Goal: Submit feedback/report problem: Submit feedback/report problem

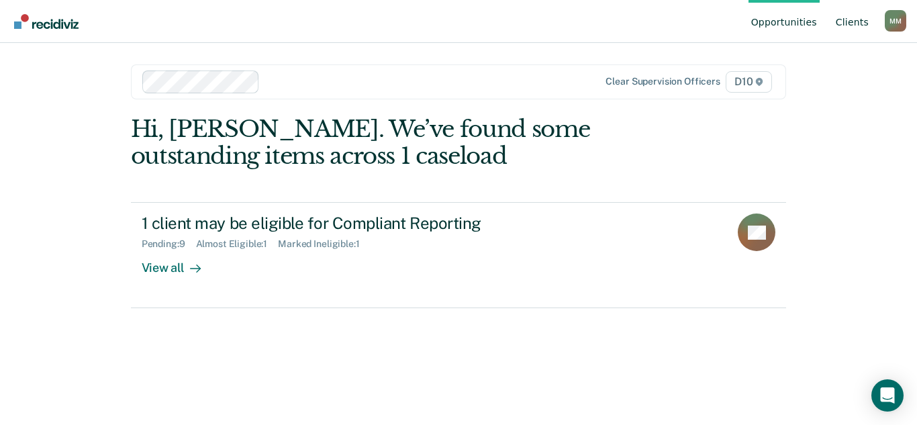
click at [843, 25] on link "Client s" at bounding box center [852, 21] width 38 height 43
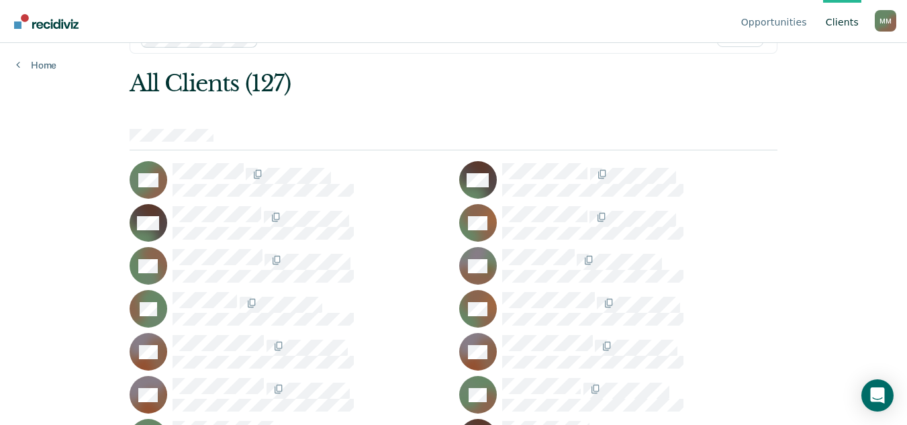
scroll to position [67, 0]
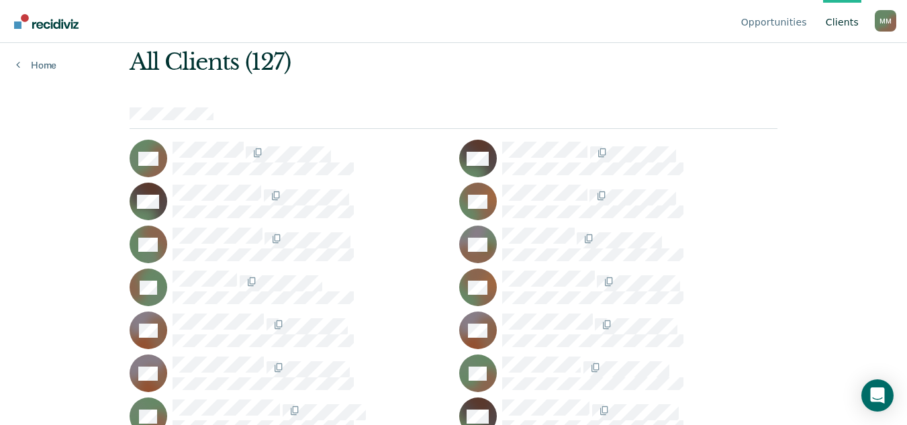
click at [489, 177] on icon at bounding box center [465, 146] width 67 height 60
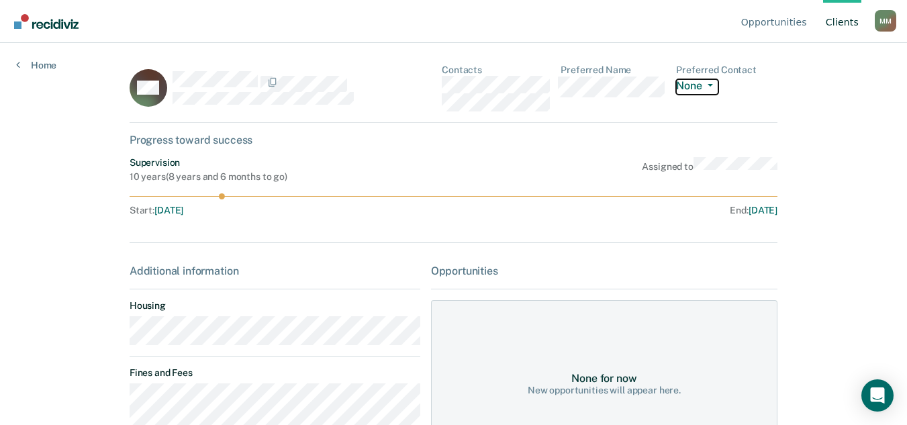
click at [693, 92] on button "None" at bounding box center [697, 86] width 42 height 15
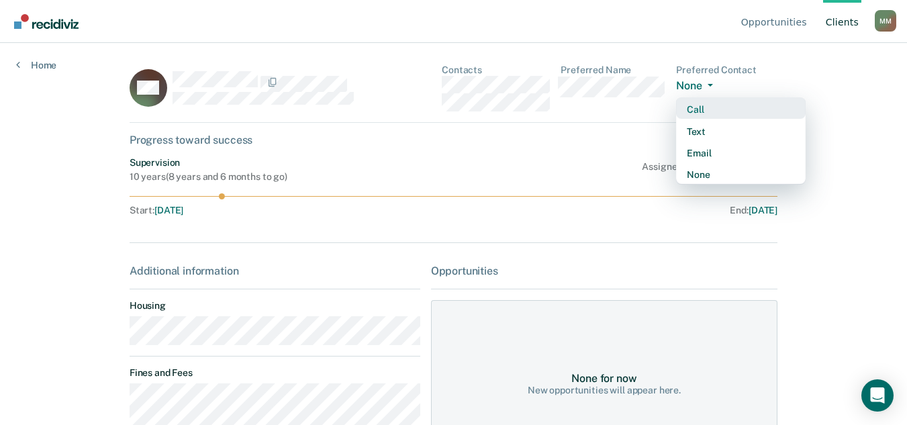
click at [720, 119] on button "Call" at bounding box center [741, 107] width 130 height 21
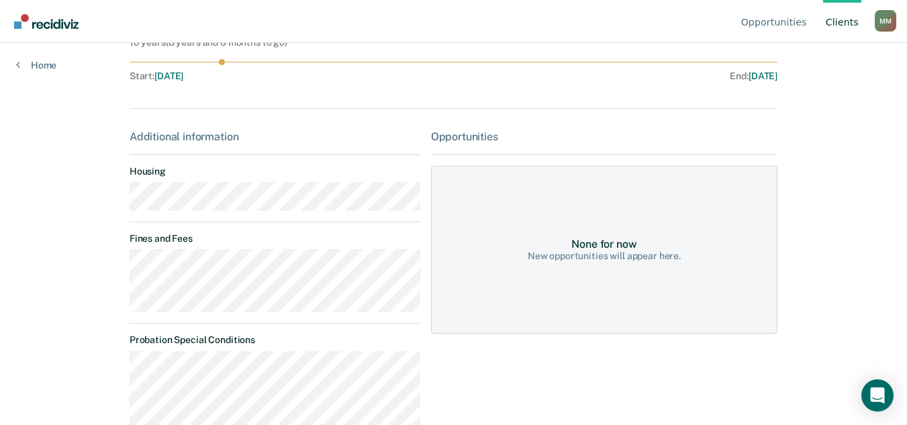
scroll to position [67, 0]
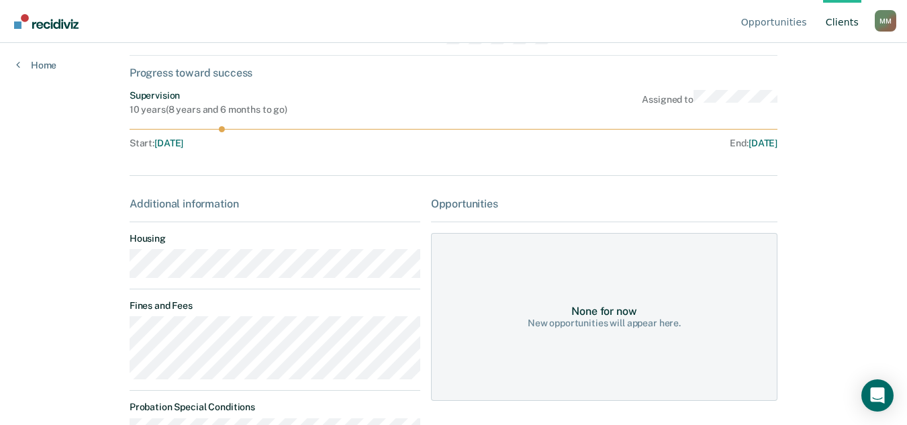
click at [600, 318] on div "None for now" at bounding box center [603, 311] width 65 height 13
click at [592, 329] on div "New opportunities will appear here." at bounding box center [604, 323] width 153 height 11
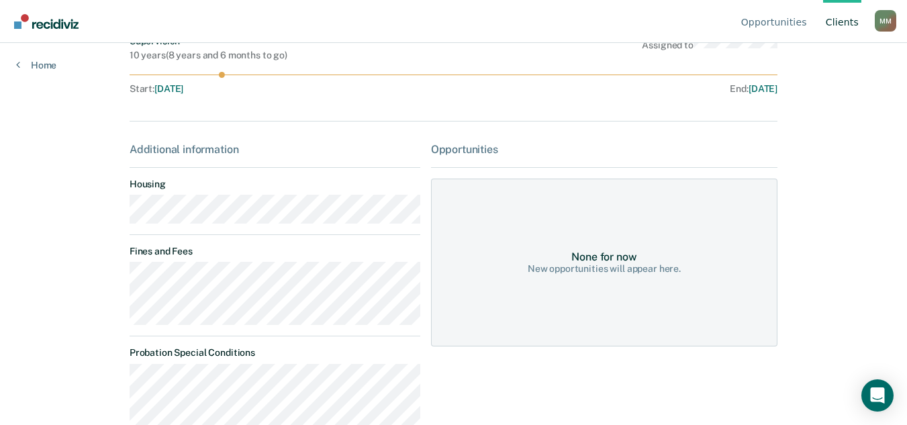
scroll to position [134, 0]
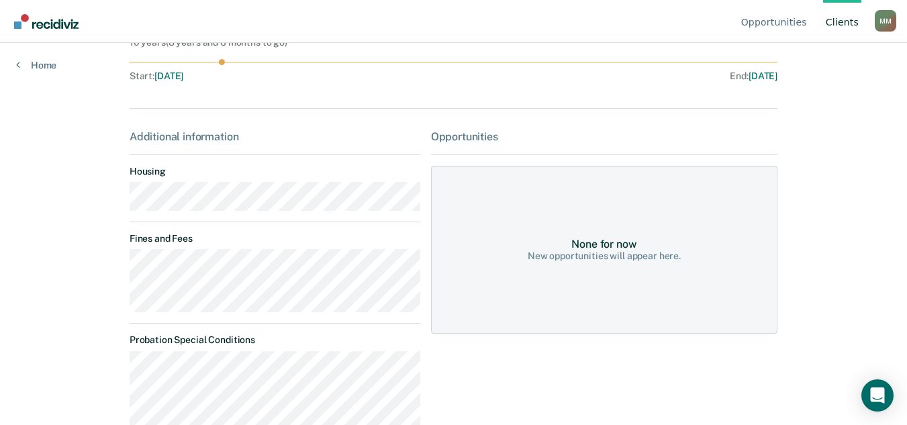
click at [671, 270] on div "None for now New opportunities will appear here." at bounding box center [604, 250] width 346 height 168
click at [635, 262] on div "New opportunities will appear here." at bounding box center [604, 255] width 153 height 11
click at [583, 334] on div "None for now New opportunities will appear here." at bounding box center [604, 250] width 346 height 168
click at [498, 308] on div "None for now New opportunities will appear here." at bounding box center [604, 250] width 346 height 168
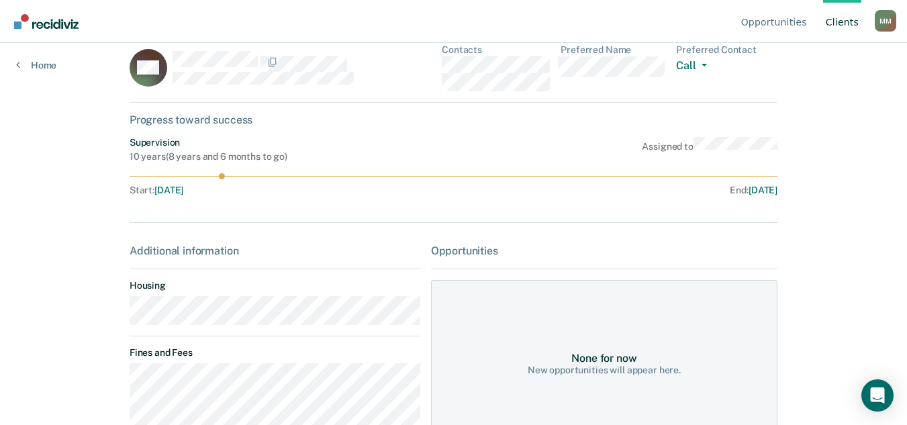
scroll to position [0, 0]
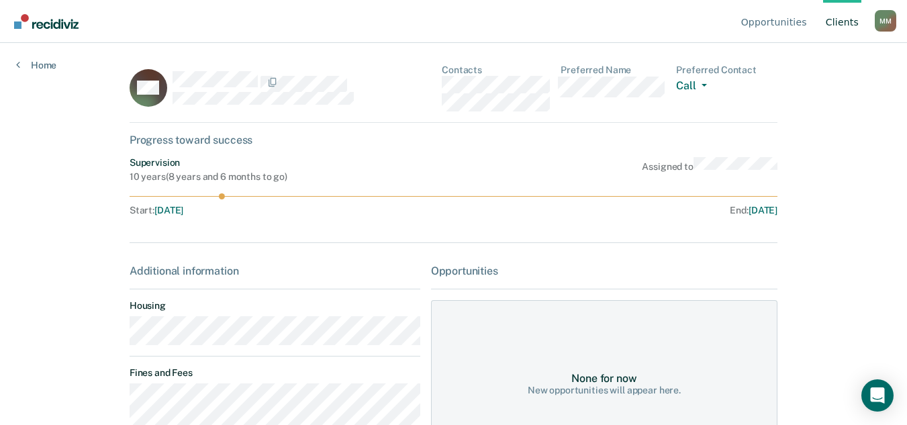
click at [883, 19] on div "M M" at bounding box center [885, 20] width 21 height 21
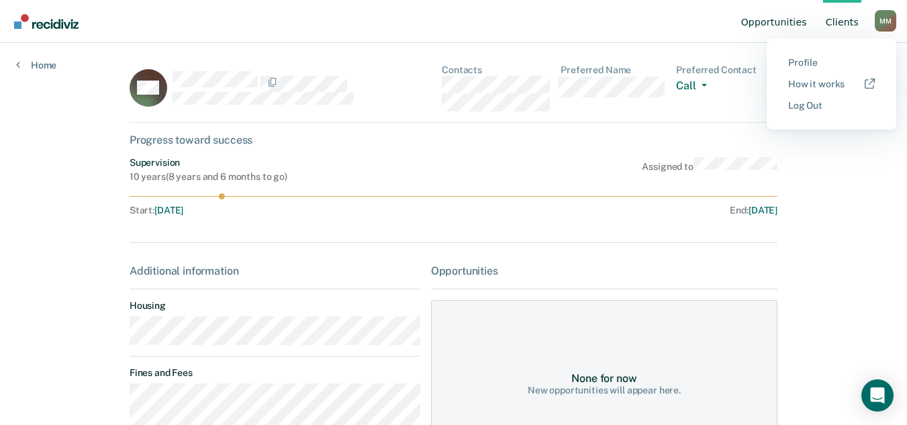
click at [764, 19] on link "Opportunities" at bounding box center [774, 21] width 71 height 43
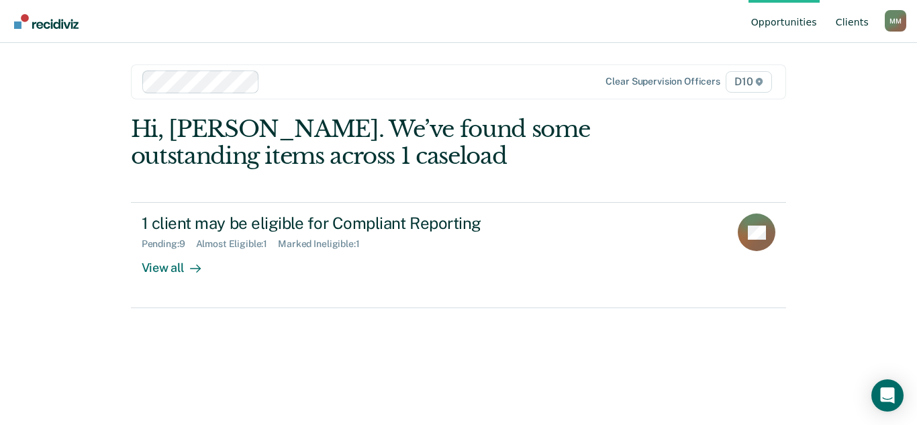
click at [859, 26] on link "Client s" at bounding box center [852, 21] width 38 height 43
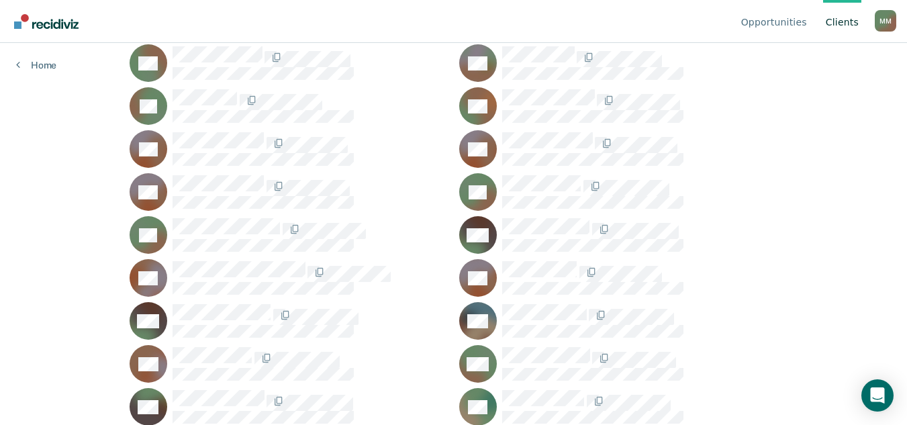
scroll to position [269, 0]
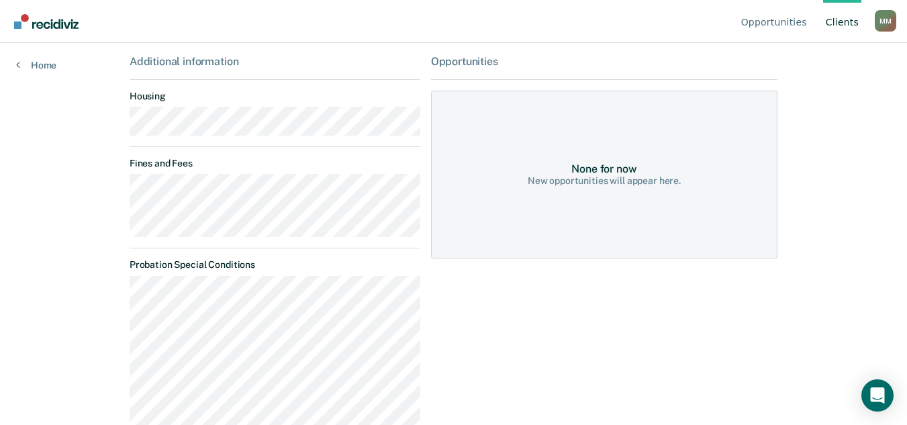
scroll to position [87, 0]
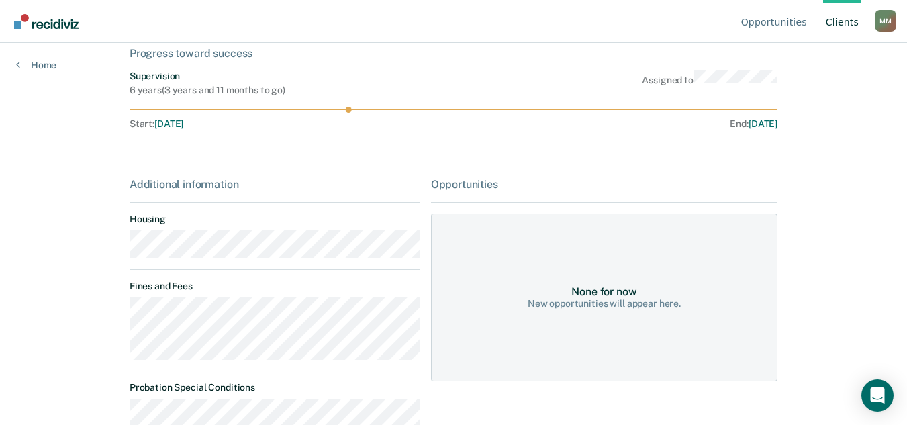
click at [499, 191] on div "Opportunities" at bounding box center [604, 184] width 346 height 13
click at [610, 298] on div "None for now" at bounding box center [603, 291] width 65 height 13
click at [598, 310] on div "New opportunities will appear here." at bounding box center [604, 303] width 153 height 11
click at [664, 358] on div "None for now New opportunities will appear here." at bounding box center [604, 298] width 346 height 168
click at [58, 26] on img "Go to Recidiviz Home" at bounding box center [46, 21] width 64 height 15
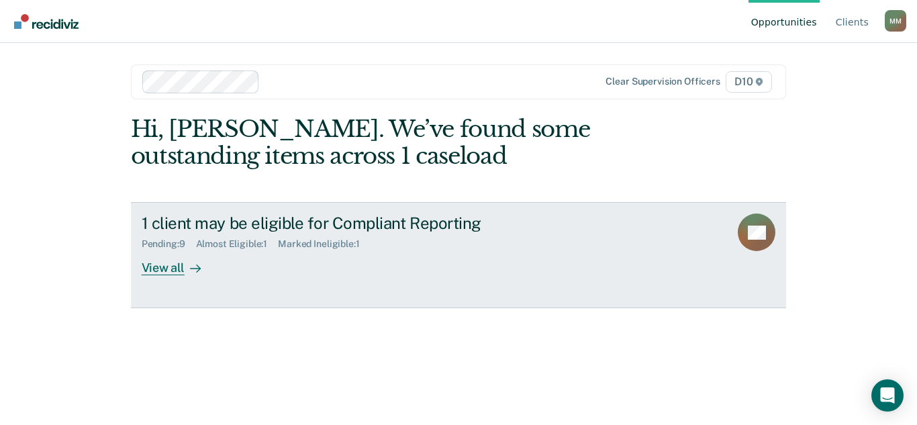
click at [370, 250] on div "Marked Ineligible : 1" at bounding box center [324, 243] width 92 height 11
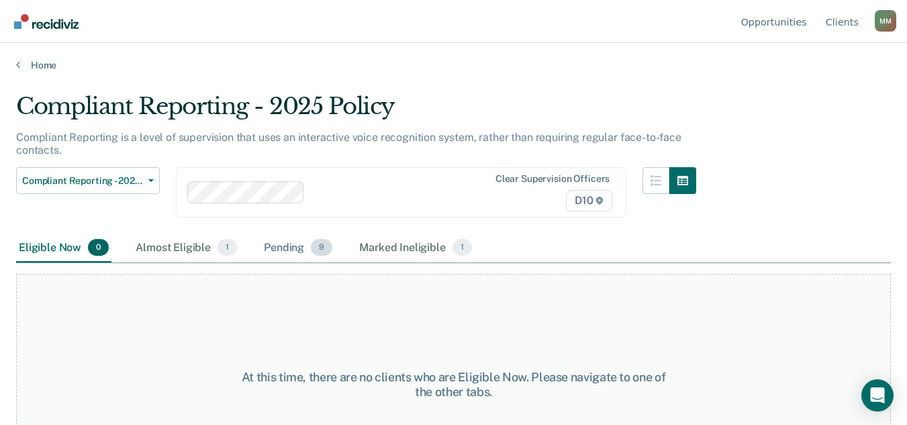
click at [327, 263] on div "Pending 9" at bounding box center [298, 249] width 74 height 30
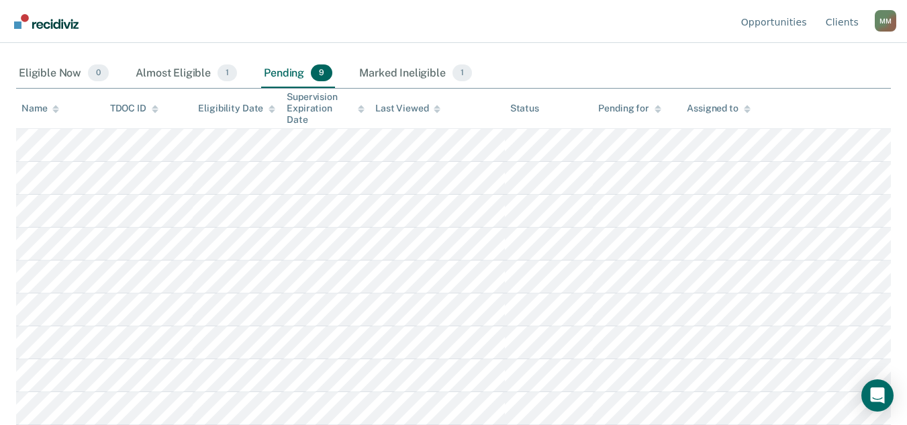
scroll to position [224, 0]
click at [192, 70] on div "Almost Eligible 1" at bounding box center [186, 74] width 107 height 30
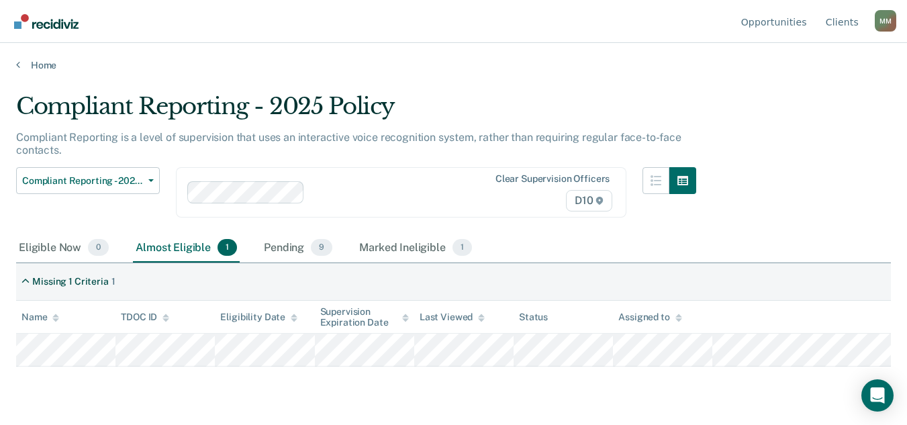
scroll to position [0, 0]
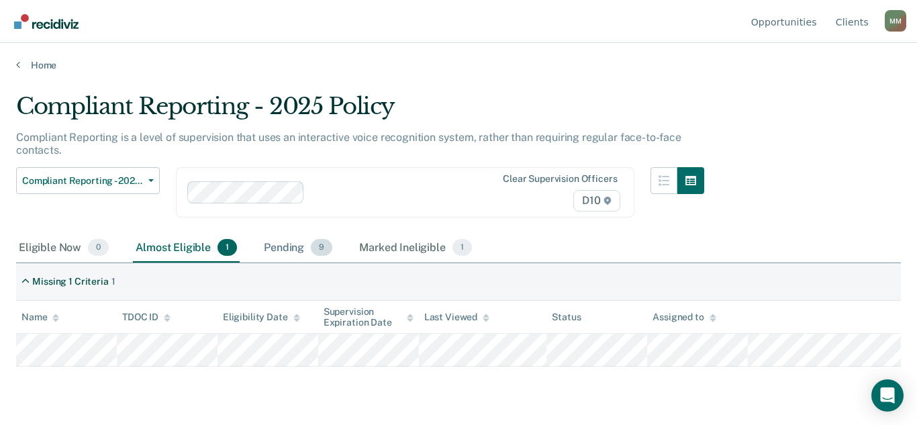
click at [330, 263] on div "Pending 9" at bounding box center [298, 249] width 74 height 30
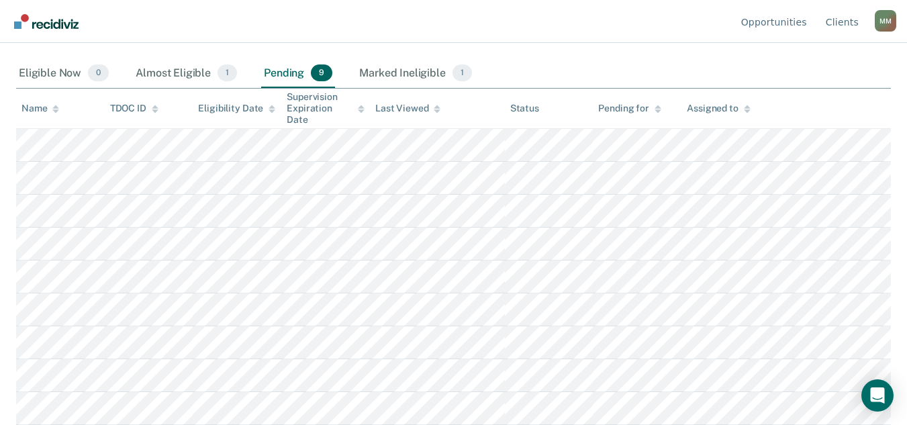
scroll to position [224, 0]
click at [874, 390] on icon "Open Intercom Messenger" at bounding box center [876, 395] width 15 height 17
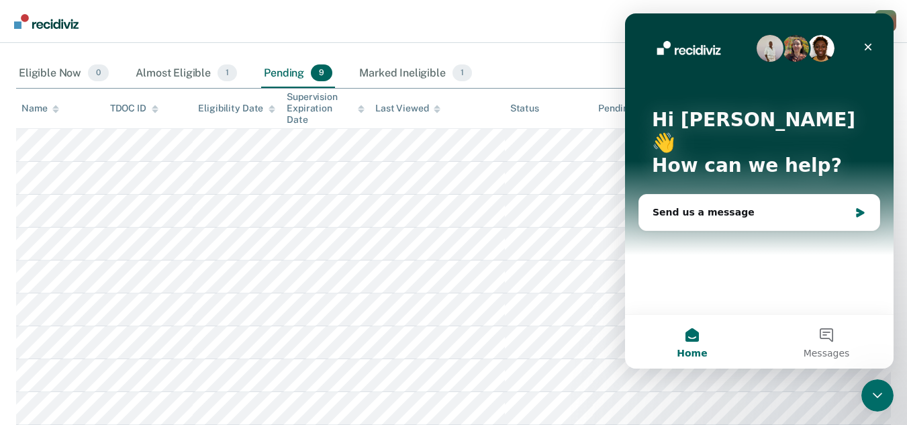
scroll to position [0, 0]
click at [730, 205] on div "Send us a message" at bounding box center [751, 212] width 197 height 14
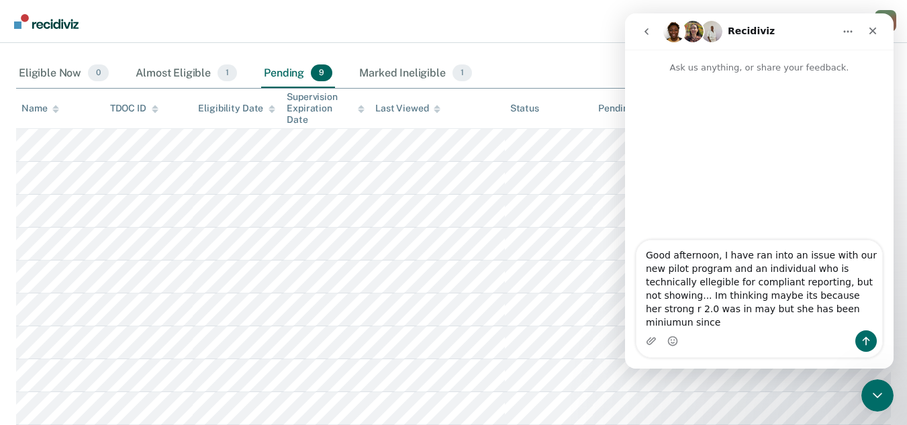
click at [818, 331] on div "Intercom messenger" at bounding box center [759, 340] width 246 height 21
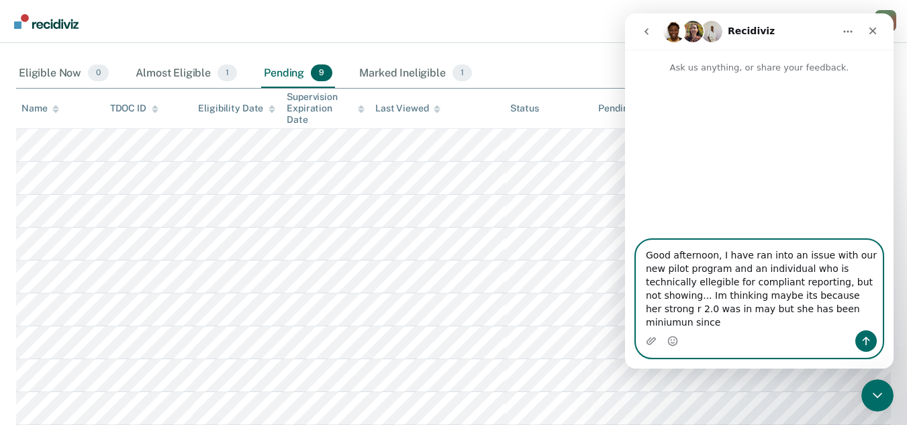
click at [817, 326] on textarea "Good afternoon, I have ran into an issue with our new pilot program and an indi…" at bounding box center [759, 285] width 246 height 90
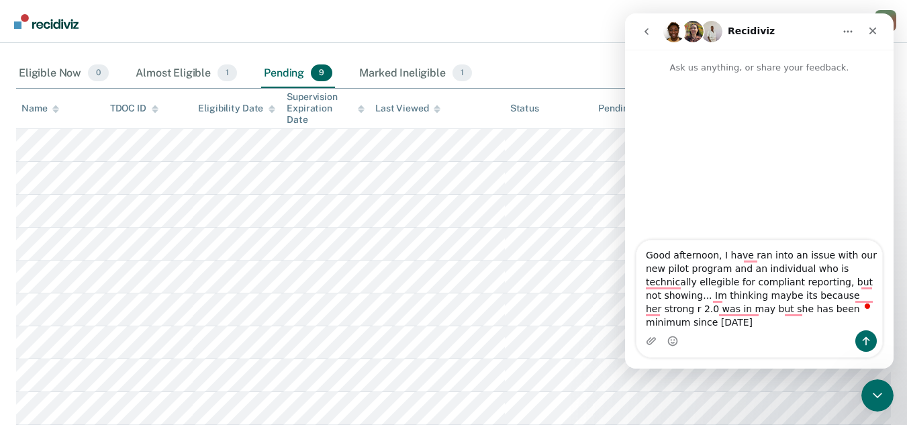
drag, startPoint x: 795, startPoint y: 321, endPoint x: 864, endPoint y: 197, distance: 142.2
click at [864, 197] on div "Intercom messenger" at bounding box center [759, 158] width 269 height 167
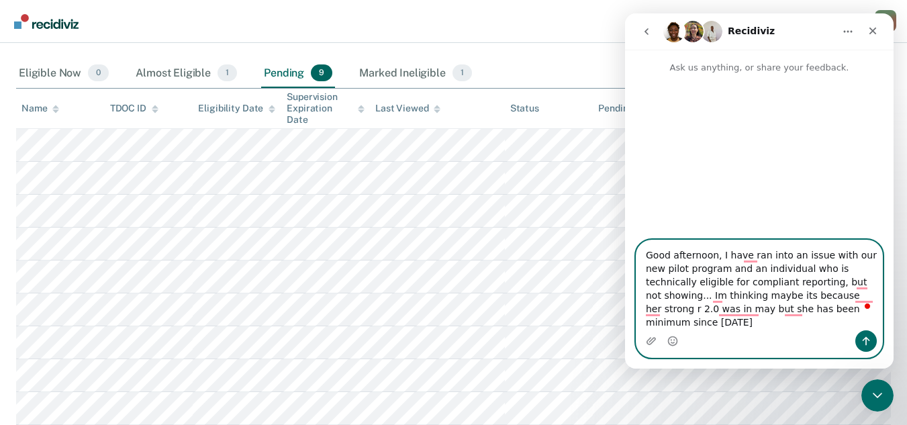
type textarea "Good afternoon, I have ran into an issue with our new pilot program and an indi…"
click at [865, 343] on icon "Send a message…" at bounding box center [866, 341] width 11 height 11
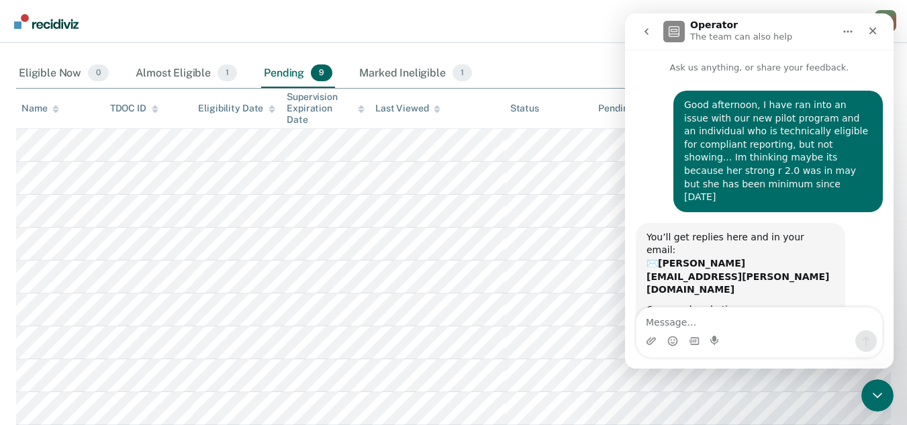
click at [571, 16] on nav "Opportunities Client s [PERSON_NAME] M M Profile How it works Log Out" at bounding box center [454, 21] width 886 height 42
click at [871, 30] on icon "Close" at bounding box center [872, 31] width 7 height 7
